Goal: Task Accomplishment & Management: Complete application form

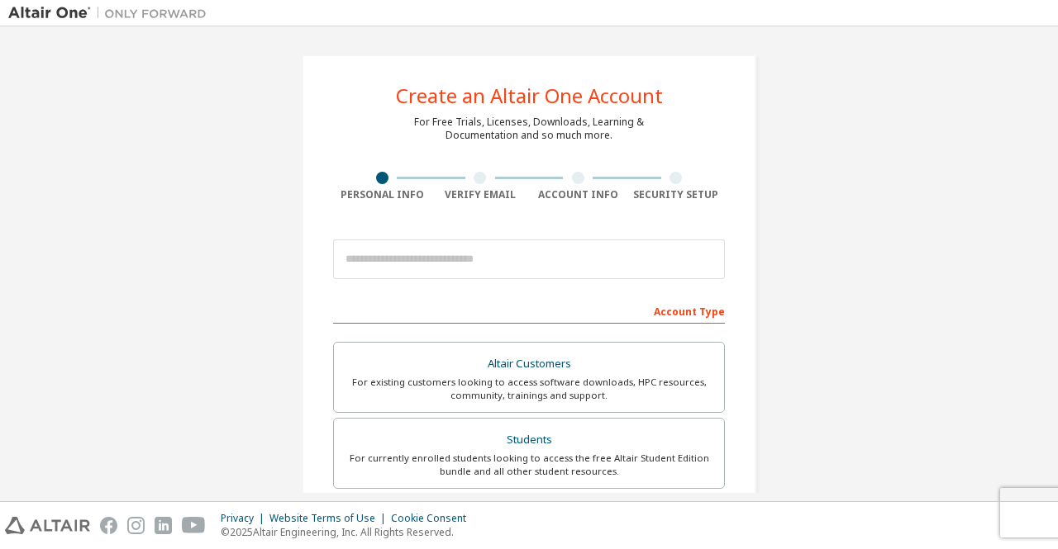
drag, startPoint x: 1057, startPoint y: 201, endPoint x: 1048, endPoint y: 265, distance: 65.1
click at [1048, 265] on div "Create an Altair One Account For Free Trials, Licenses, Downloads, Learning & D…" at bounding box center [529, 263] width 1058 height 475
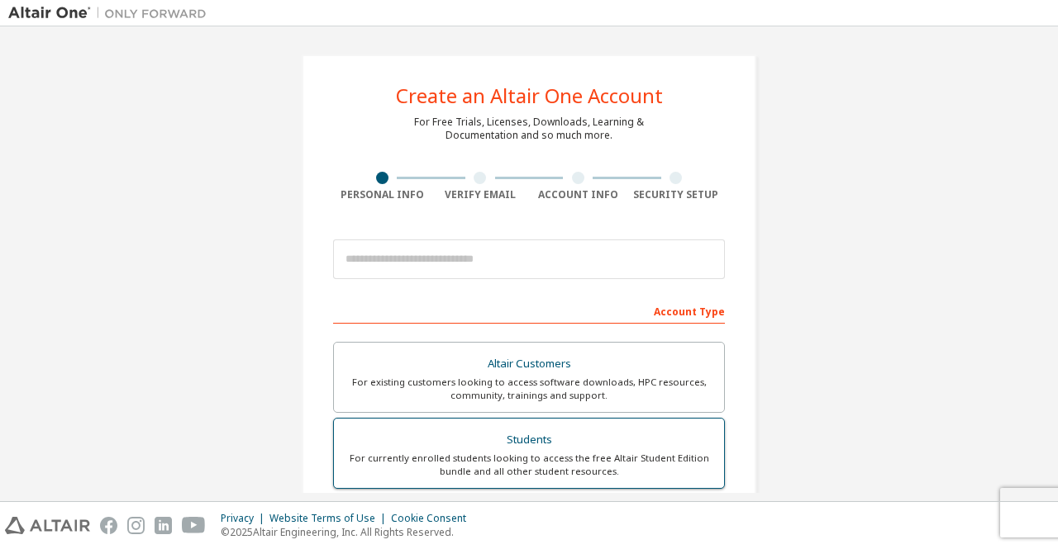
click at [542, 483] on label "Students For currently enrolled students looking to access the free Altair Stud…" at bounding box center [529, 453] width 392 height 71
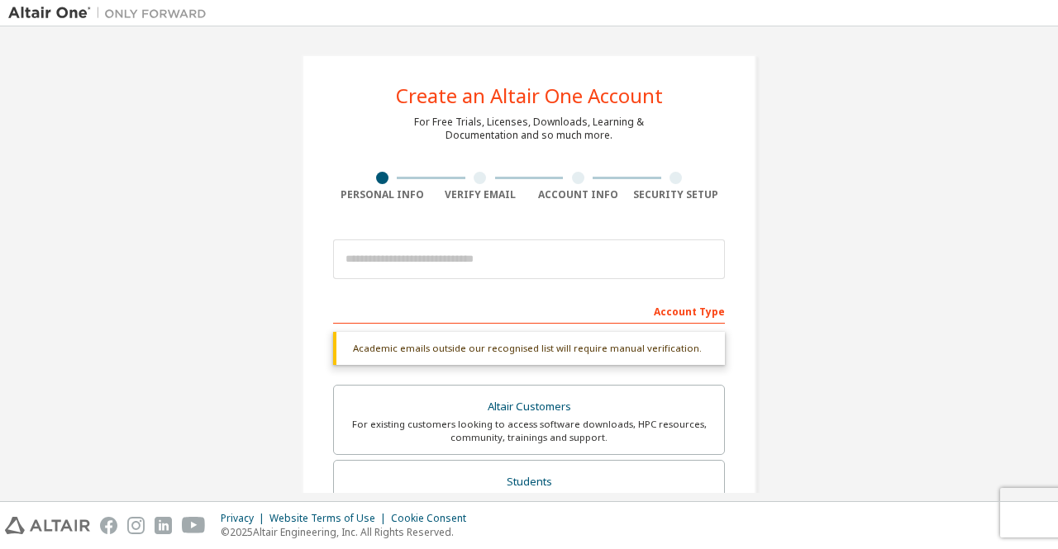
drag, startPoint x: 1057, startPoint y: 183, endPoint x: 1044, endPoint y: 184, distance: 12.4
click at [1044, 184] on div "Create an Altair One Account For Free Trials, Licenses, Downloads, Learning & D…" at bounding box center [529, 263] width 1058 height 475
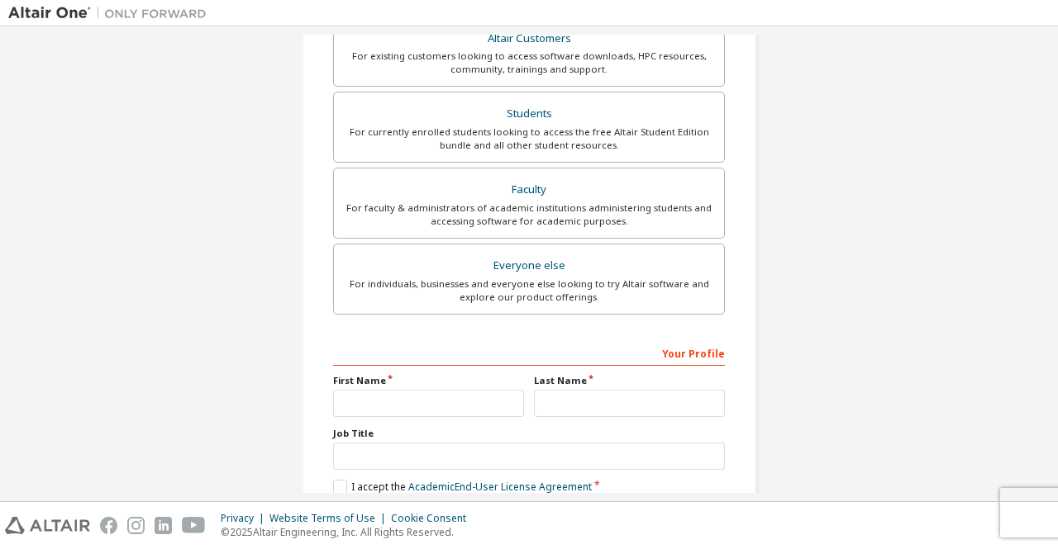
scroll to position [368, 0]
click at [483, 401] on input "text" at bounding box center [428, 404] width 191 height 27
type input "*****"
type input "**********"
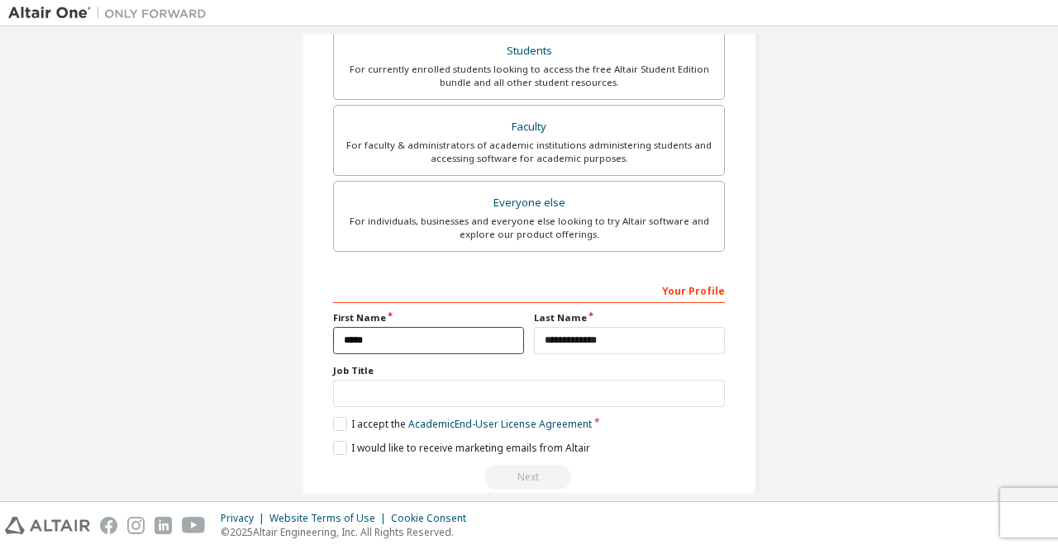
scroll to position [454, 0]
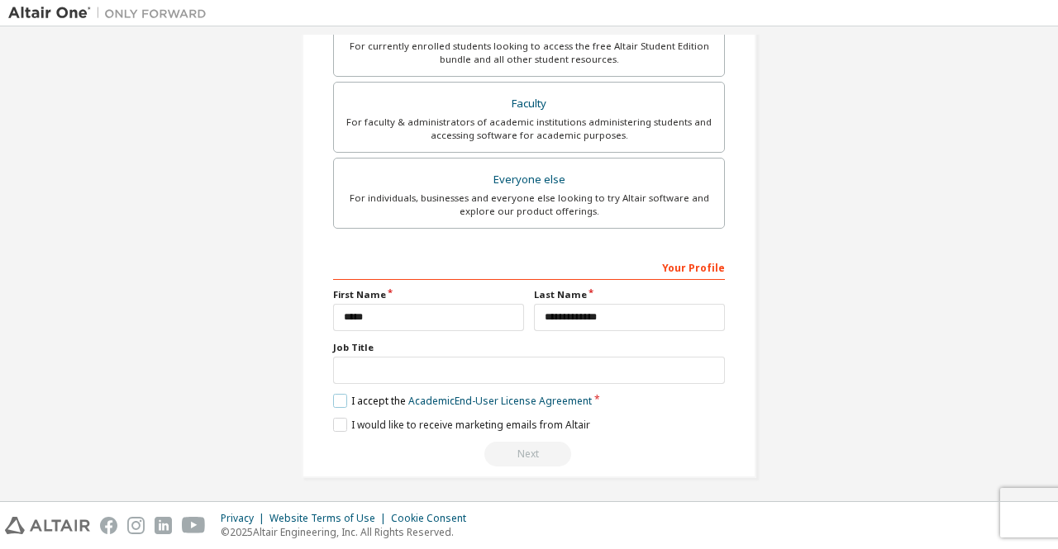
click at [360, 394] on label "I accept the Academic End-User License Agreement" at bounding box center [462, 401] width 259 height 14
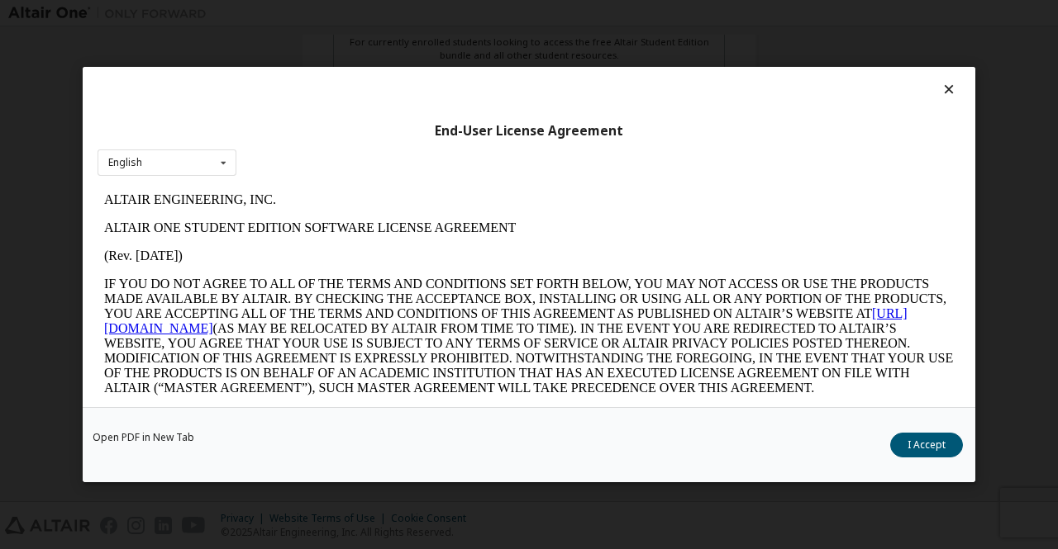
scroll to position [411, 0]
click at [928, 449] on button "I Accept" at bounding box center [926, 445] width 73 height 25
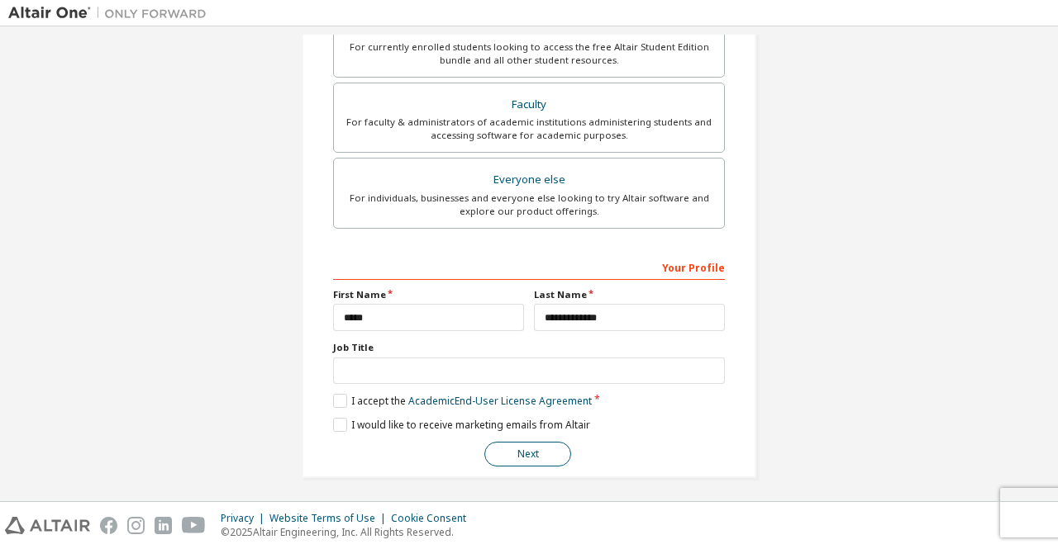
click at [516, 454] on button "Next" at bounding box center [527, 454] width 87 height 25
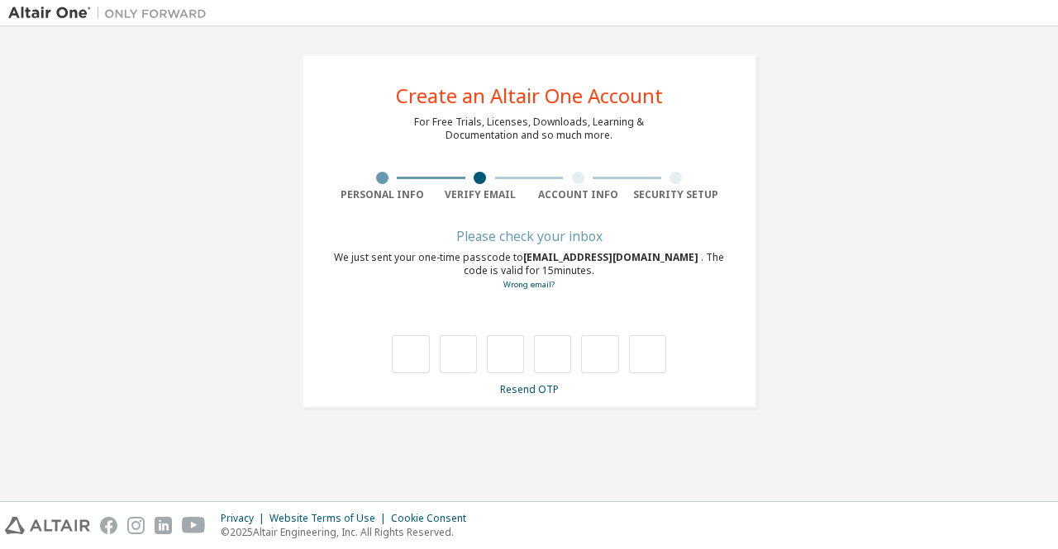
scroll to position [0, 0]
type input "*"
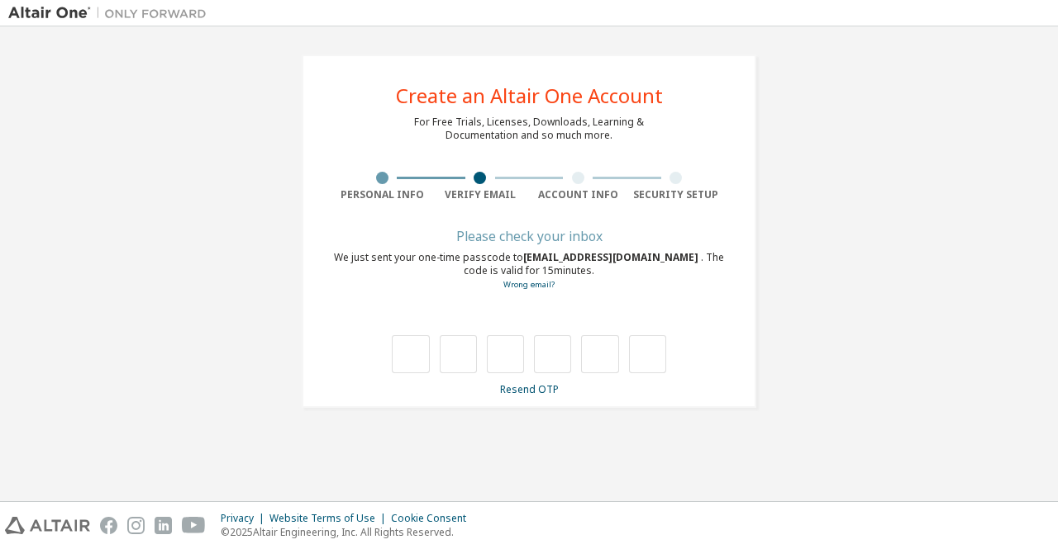
type input "*"
